Goal: Information Seeking & Learning: Learn about a topic

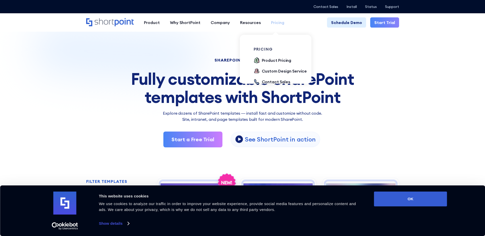
click at [273, 21] on div "Pricing" at bounding box center [277, 22] width 13 height 6
click at [270, 63] on div "Product Pricing" at bounding box center [277, 60] width 30 height 6
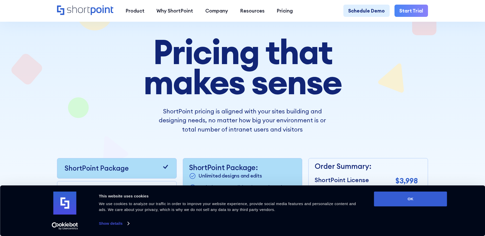
scroll to position [77, 0]
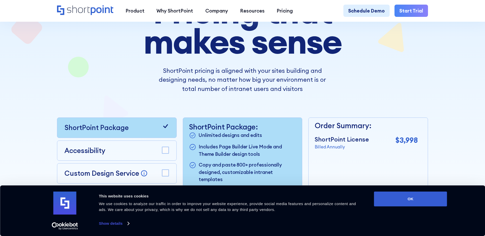
click at [430, 202] on button "OK" at bounding box center [410, 199] width 73 height 15
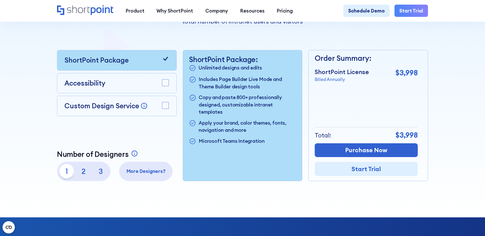
scroll to position [153, 0]
